Goal: Task Accomplishment & Management: Use online tool/utility

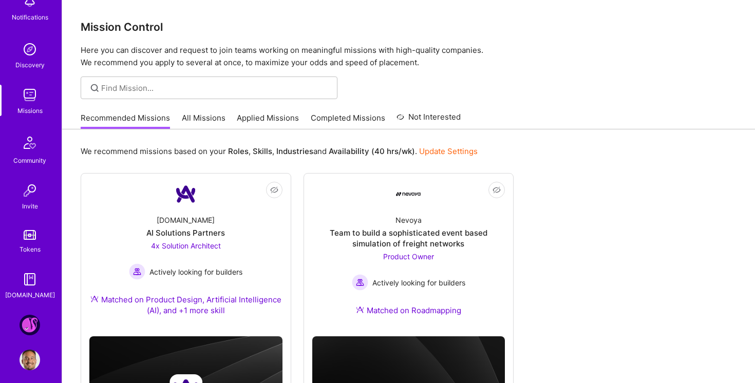
scroll to position [76, 0]
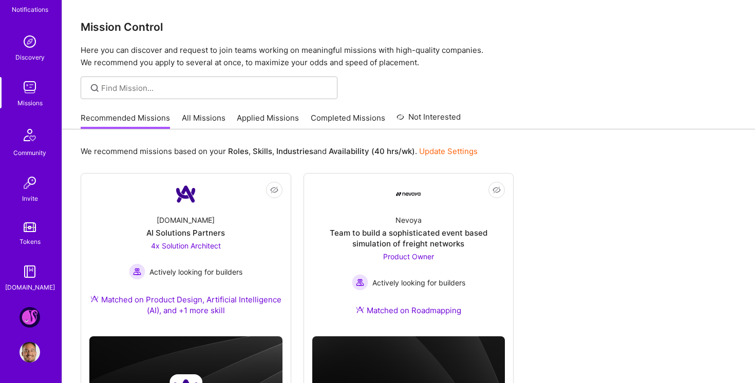
click at [29, 319] on img at bounding box center [30, 317] width 21 height 21
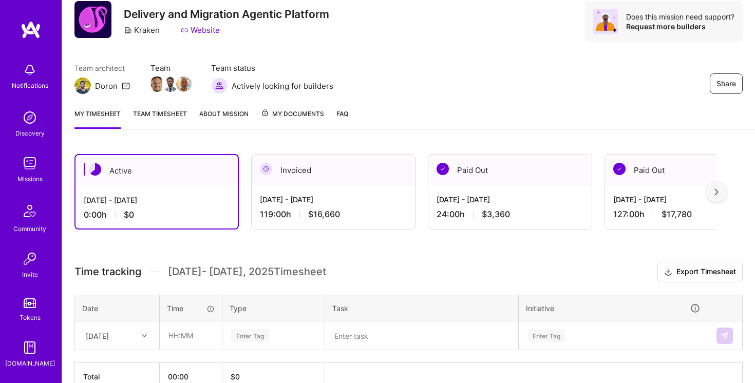
click at [140, 117] on link "Team timesheet" at bounding box center [160, 118] width 54 height 21
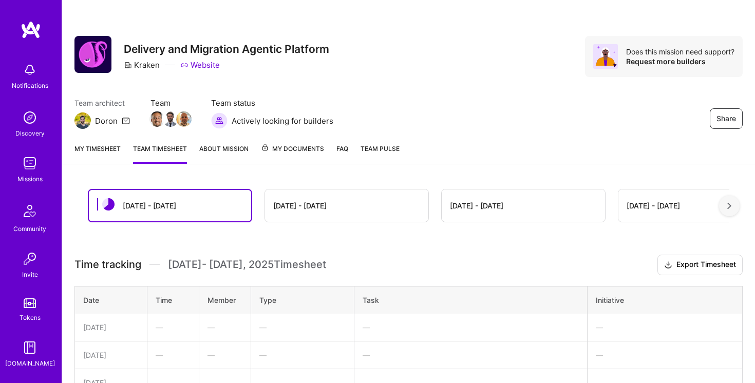
click at [298, 216] on div "[DATE] - [DATE]" at bounding box center [346, 205] width 163 height 32
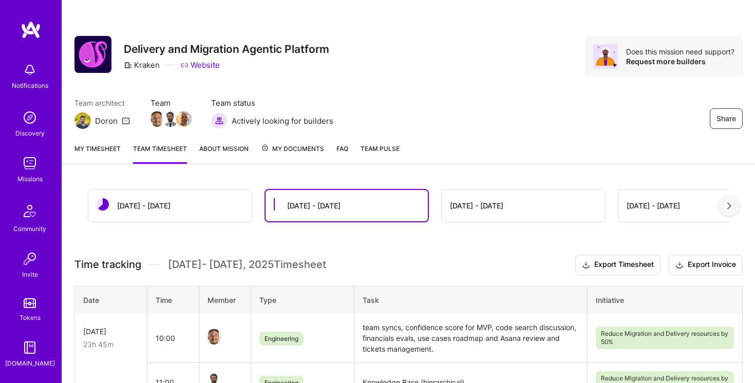
click at [100, 151] on link "My timesheet" at bounding box center [97, 153] width 46 height 21
